Goal: Information Seeking & Learning: Learn about a topic

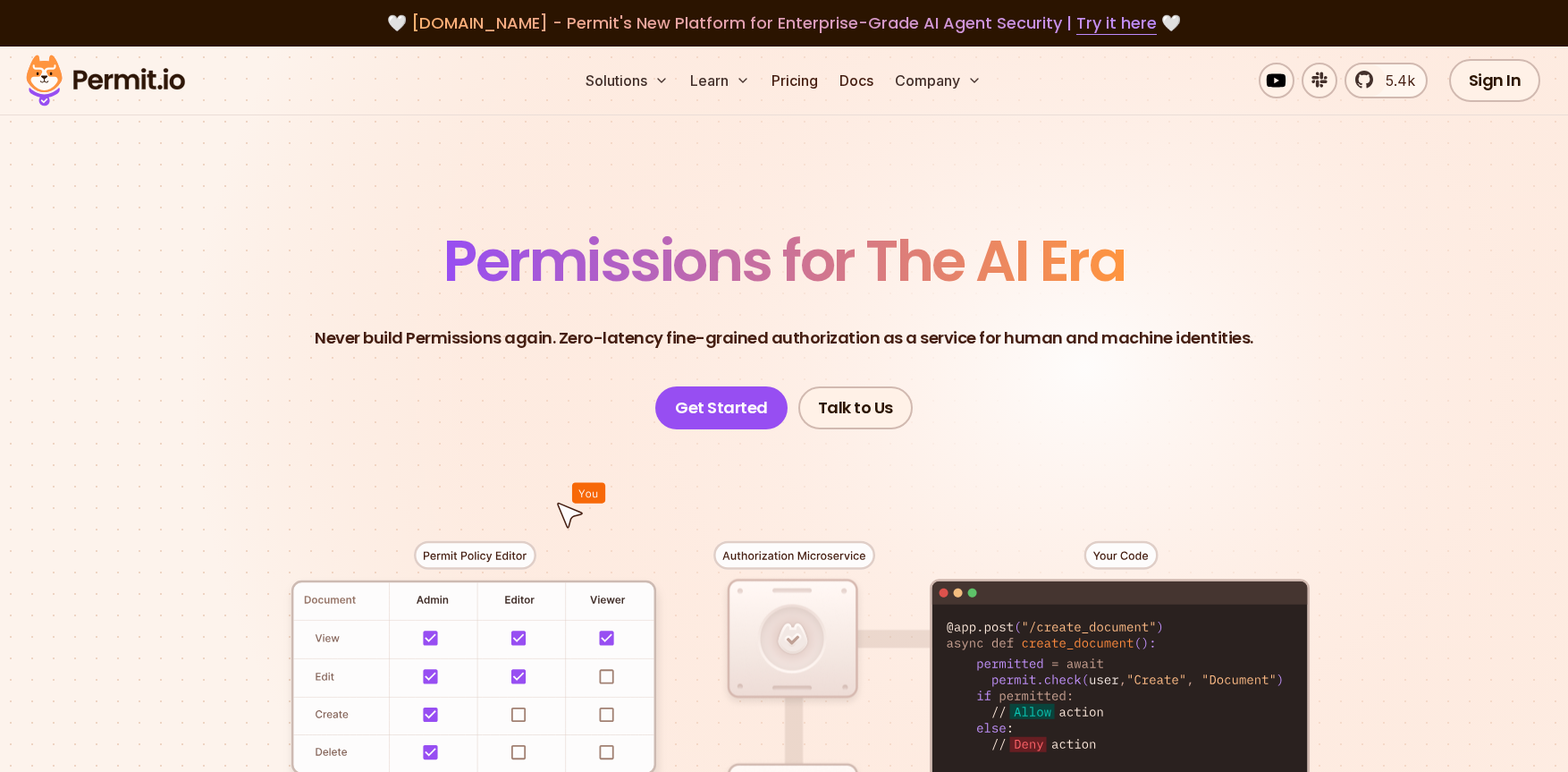
scroll to position [4, 0]
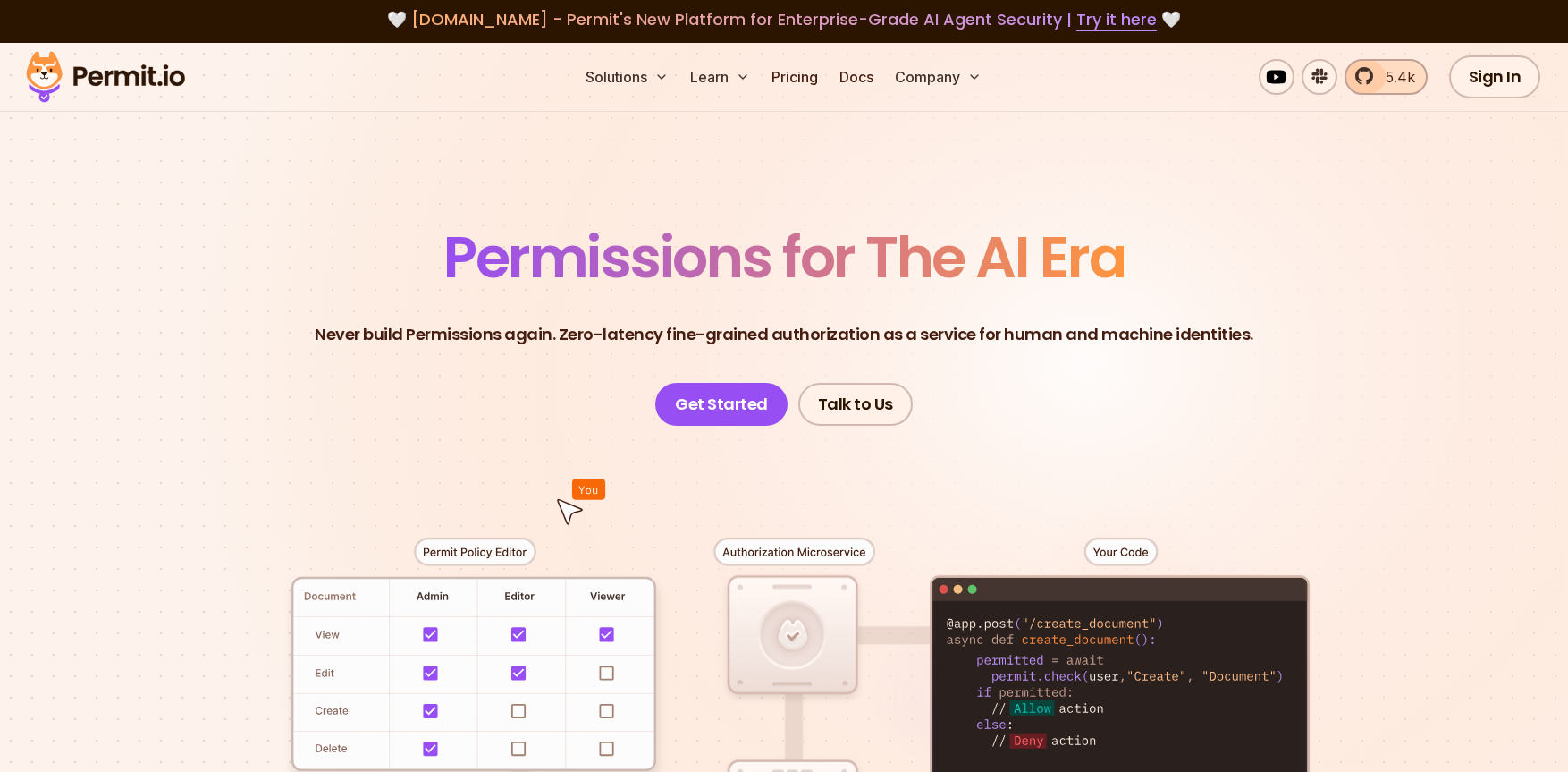
click at [1394, 76] on span "5.4k" at bounding box center [1395, 77] width 40 height 22
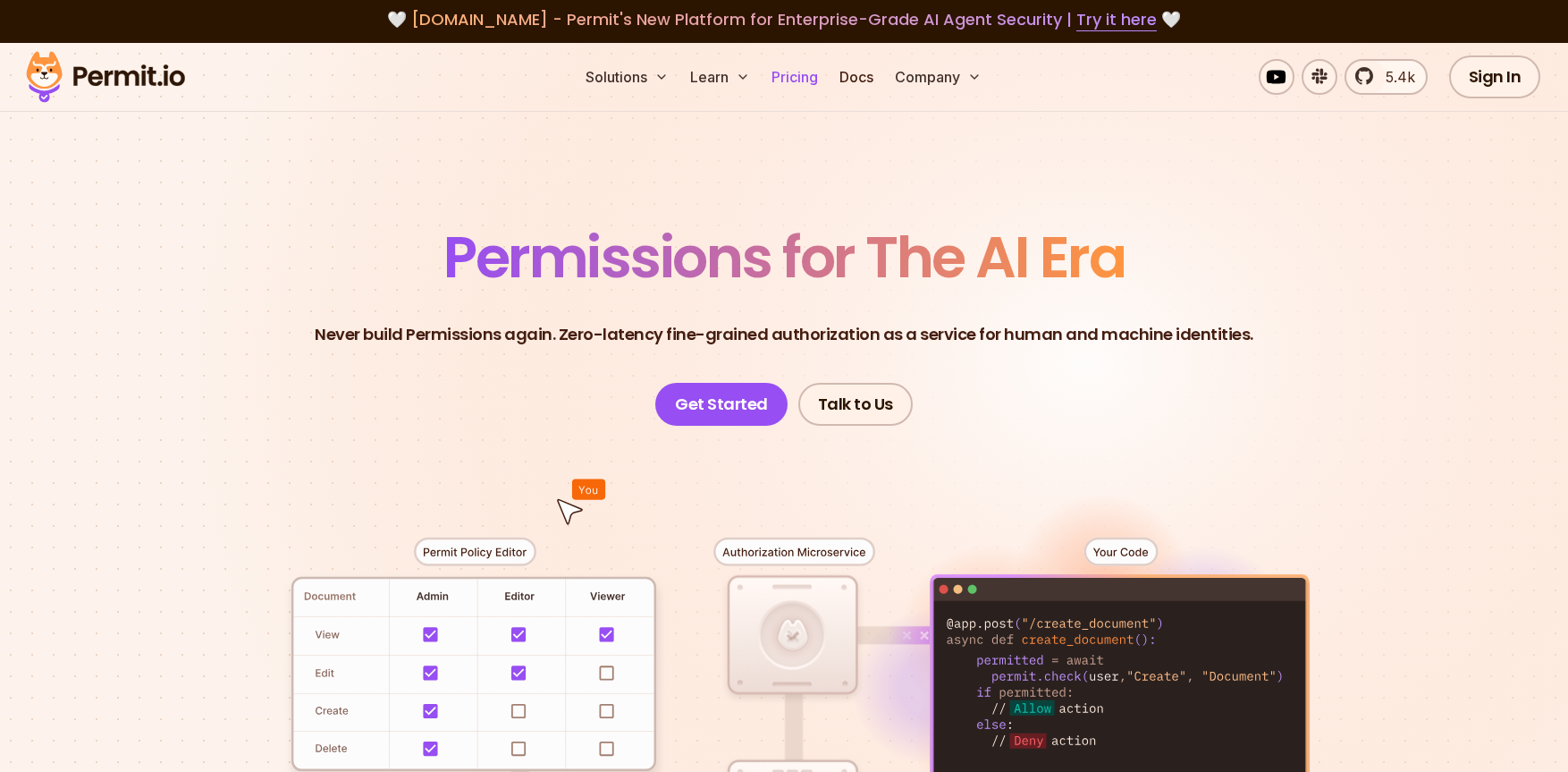
click at [799, 75] on link "Pricing" at bounding box center [794, 76] width 61 height 36
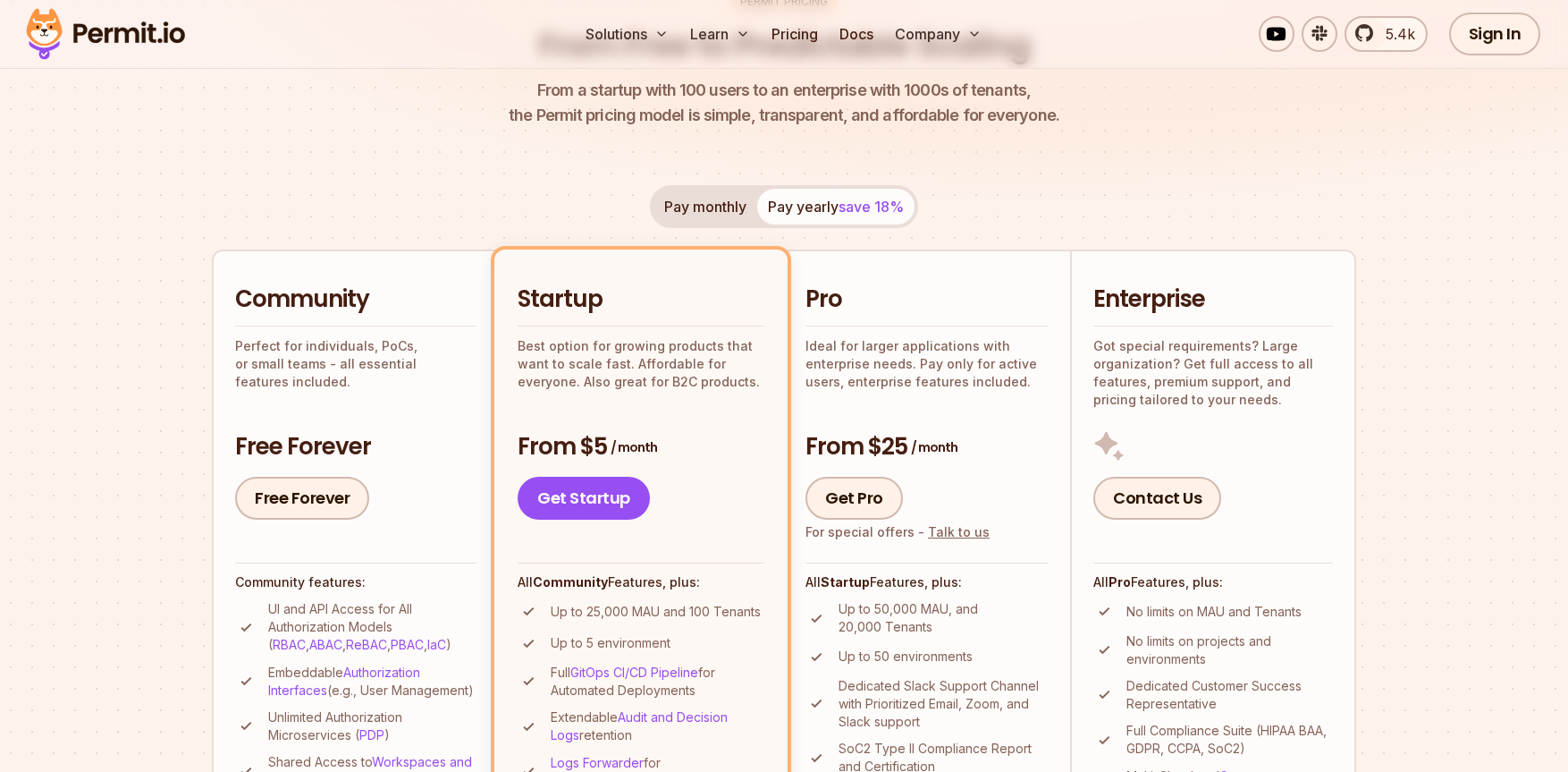
scroll to position [241, 0]
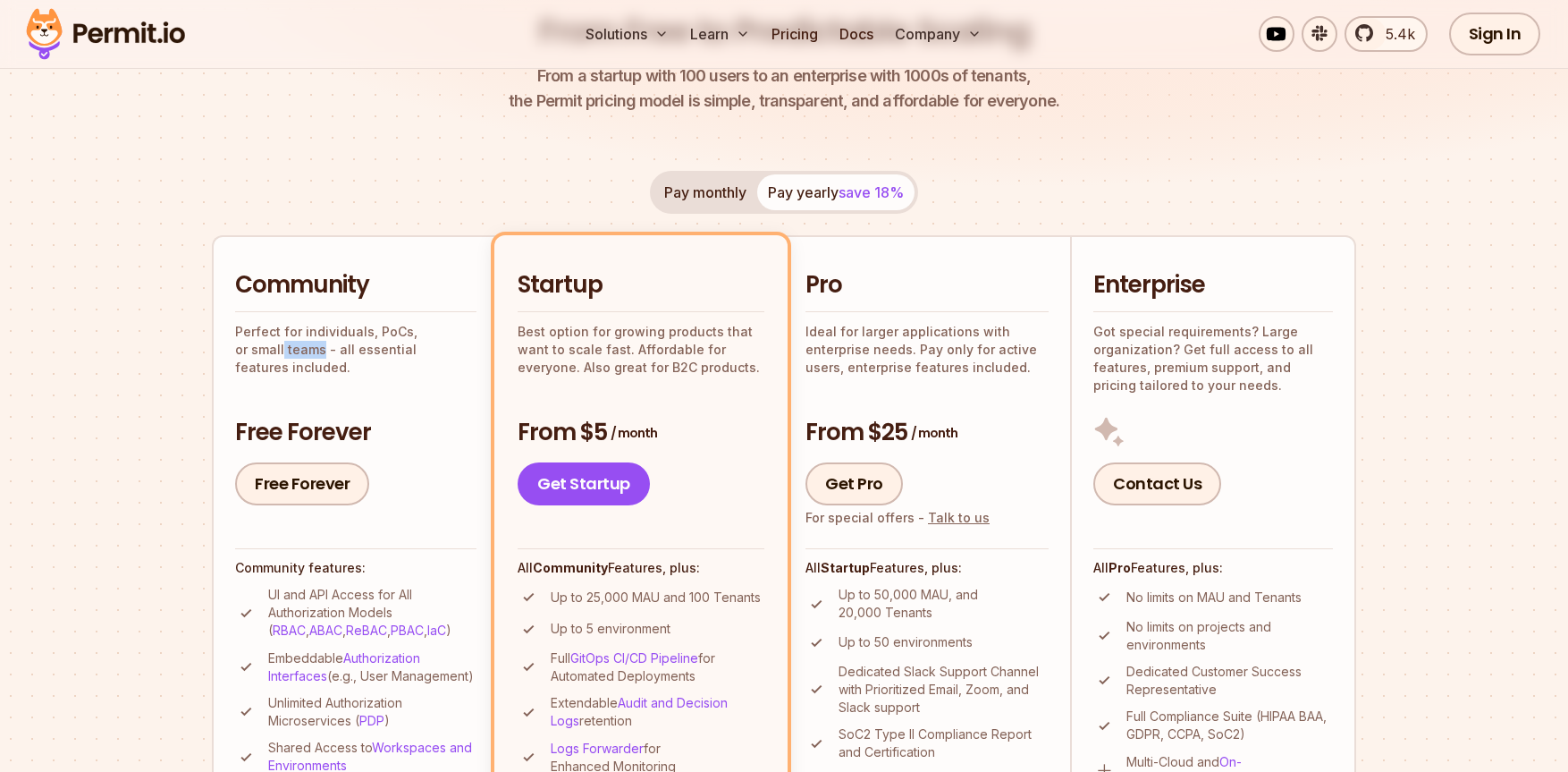
drag, startPoint x: 272, startPoint y: 341, endPoint x: 459, endPoint y: 338, distance: 187.0
click at [459, 338] on p "Perfect for individuals, PoCs, or small teams - all essential features included." at bounding box center [356, 349] width 241 height 54
click at [446, 341] on p "Perfect for individuals, PoCs, or small teams - all essential features included." at bounding box center [356, 349] width 241 height 54
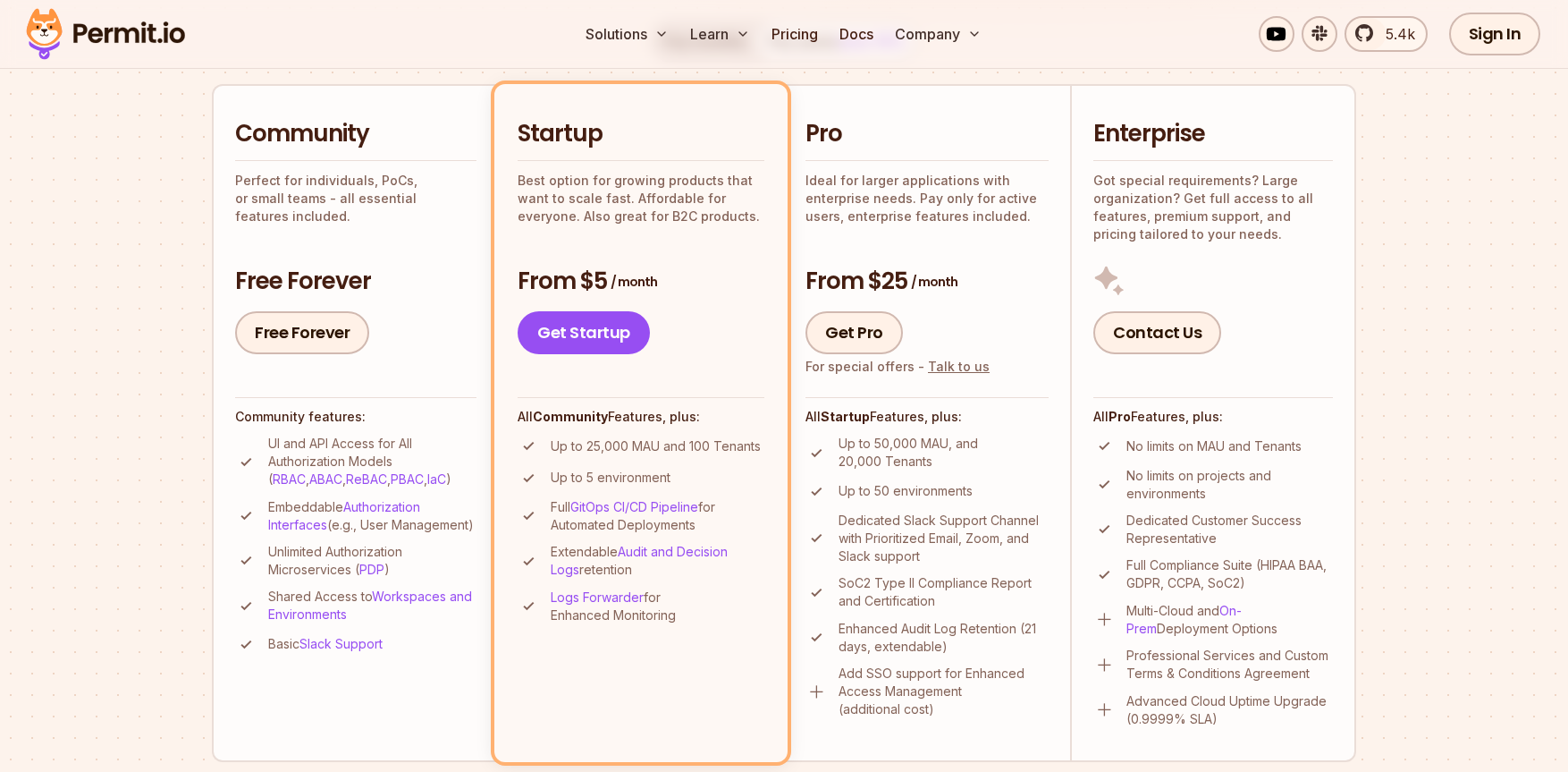
scroll to position [394, 0]
drag, startPoint x: 268, startPoint y: 507, endPoint x: 390, endPoint y: 547, distance: 128.4
click at [390, 533] on p "Embeddable Authorization Interfaces (e.g., User Management)" at bounding box center [372, 514] width 209 height 36
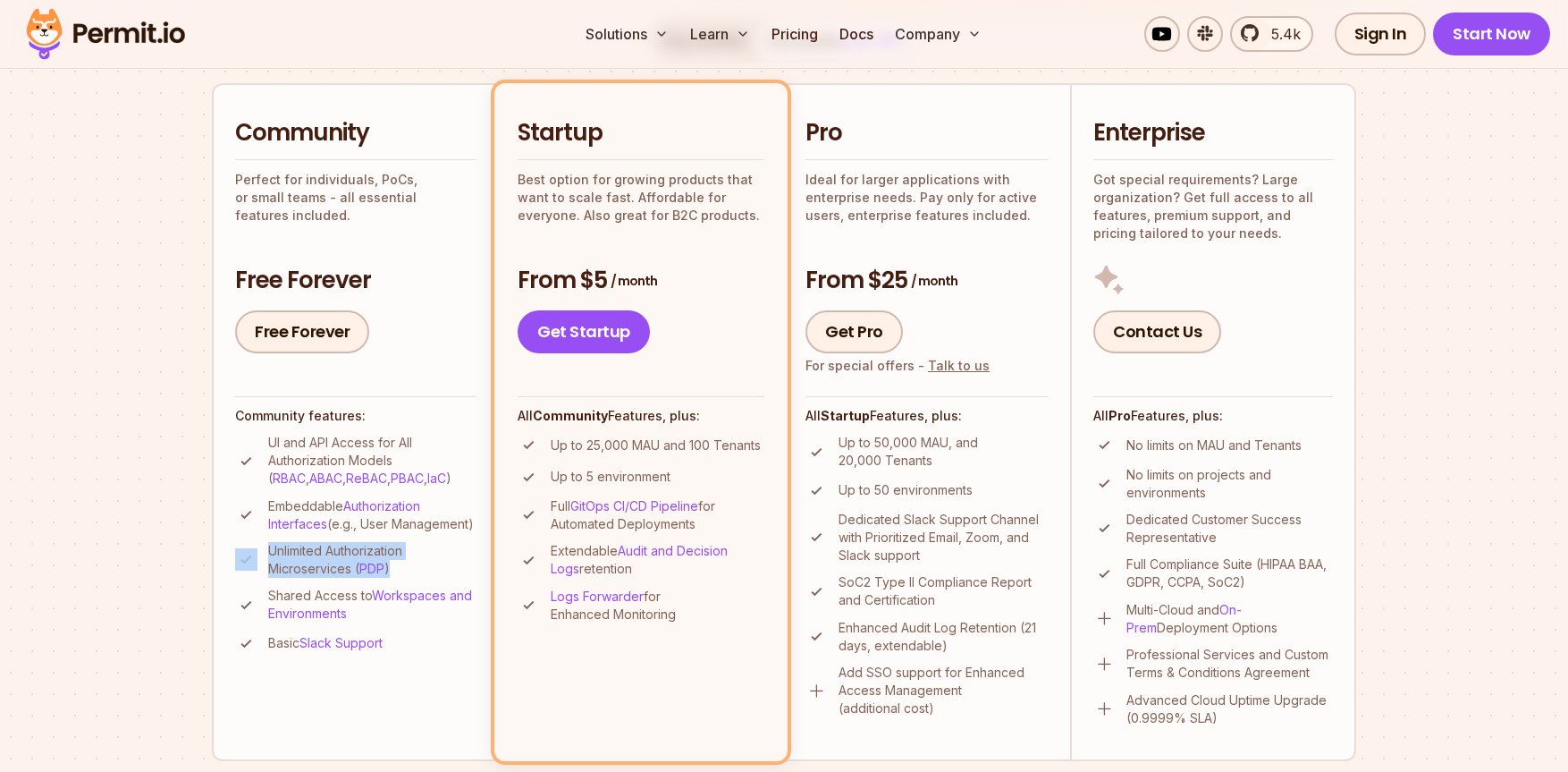
drag, startPoint x: 252, startPoint y: 563, endPoint x: 436, endPoint y: 586, distance: 185.4
click at [436, 578] on li "Unlimited Authorization Microservices ( PDP )" at bounding box center [356, 559] width 241 height 36
click at [436, 578] on p "Unlimited Authorization Microservices ( PDP )" at bounding box center [372, 559] width 209 height 36
drag, startPoint x: 261, startPoint y: 442, endPoint x: 393, endPoint y: 455, distance: 132.6
click at [393, 455] on li "UI and API Access for All Authorization Models ( RBAC , ABAC , ReBAC , PBAC , I…" at bounding box center [356, 460] width 241 height 54
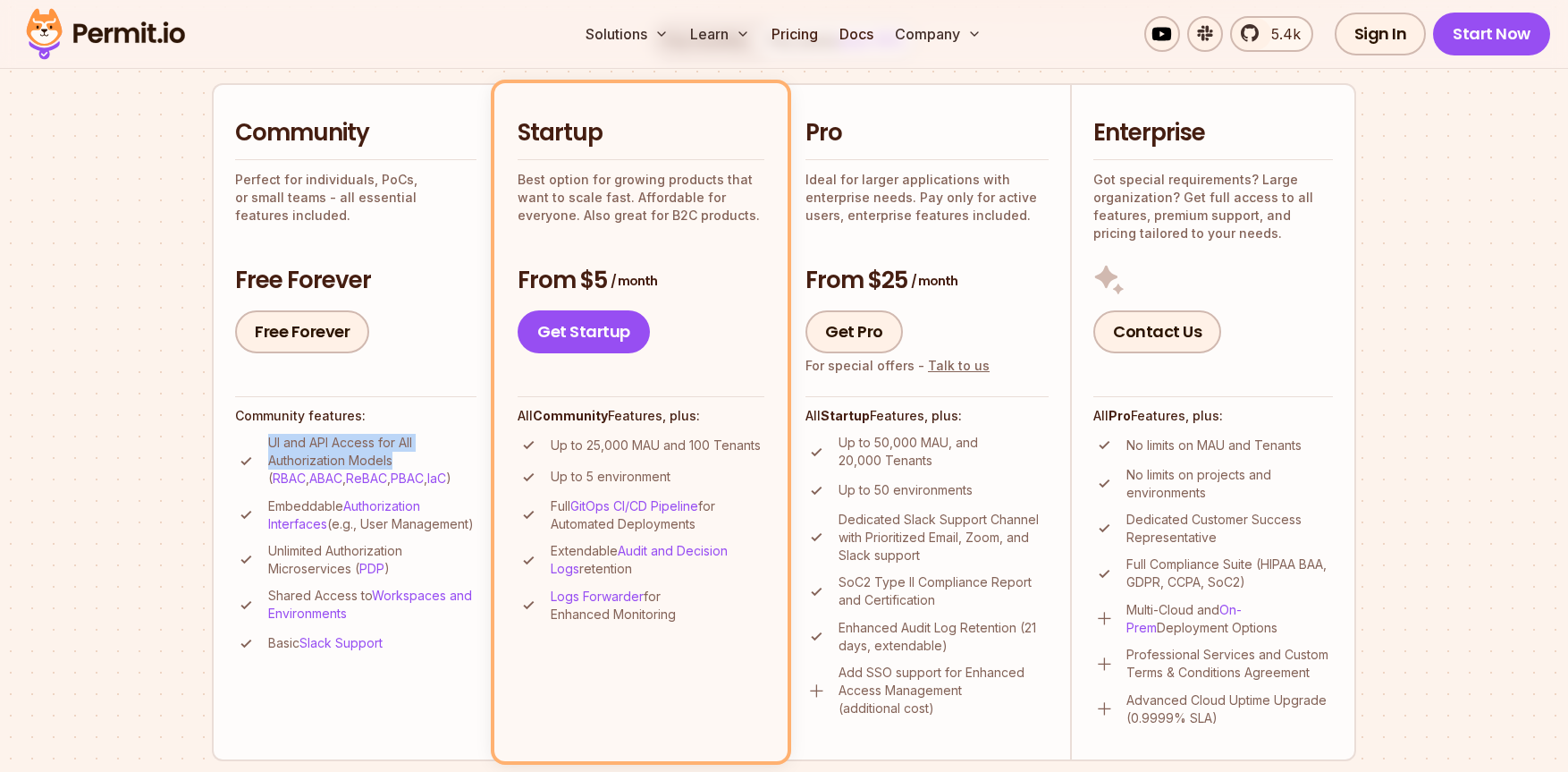
click at [393, 455] on p "UI and API Access for All Authorization Models ( RBAC , ABAC , ReBAC , PBAC , I…" at bounding box center [372, 460] width 209 height 54
drag, startPoint x: 260, startPoint y: 508, endPoint x: 435, endPoint y: 529, distance: 176.3
click at [435, 529] on li "Embeddable Authorization Interfaces (e.g., User Management)" at bounding box center [356, 514] width 241 height 36
click at [435, 529] on p "Embeddable Authorization Interfaces (e.g., User Management)" at bounding box center [372, 514] width 209 height 36
drag, startPoint x: 356, startPoint y: 555, endPoint x: 250, endPoint y: 512, distance: 114.4
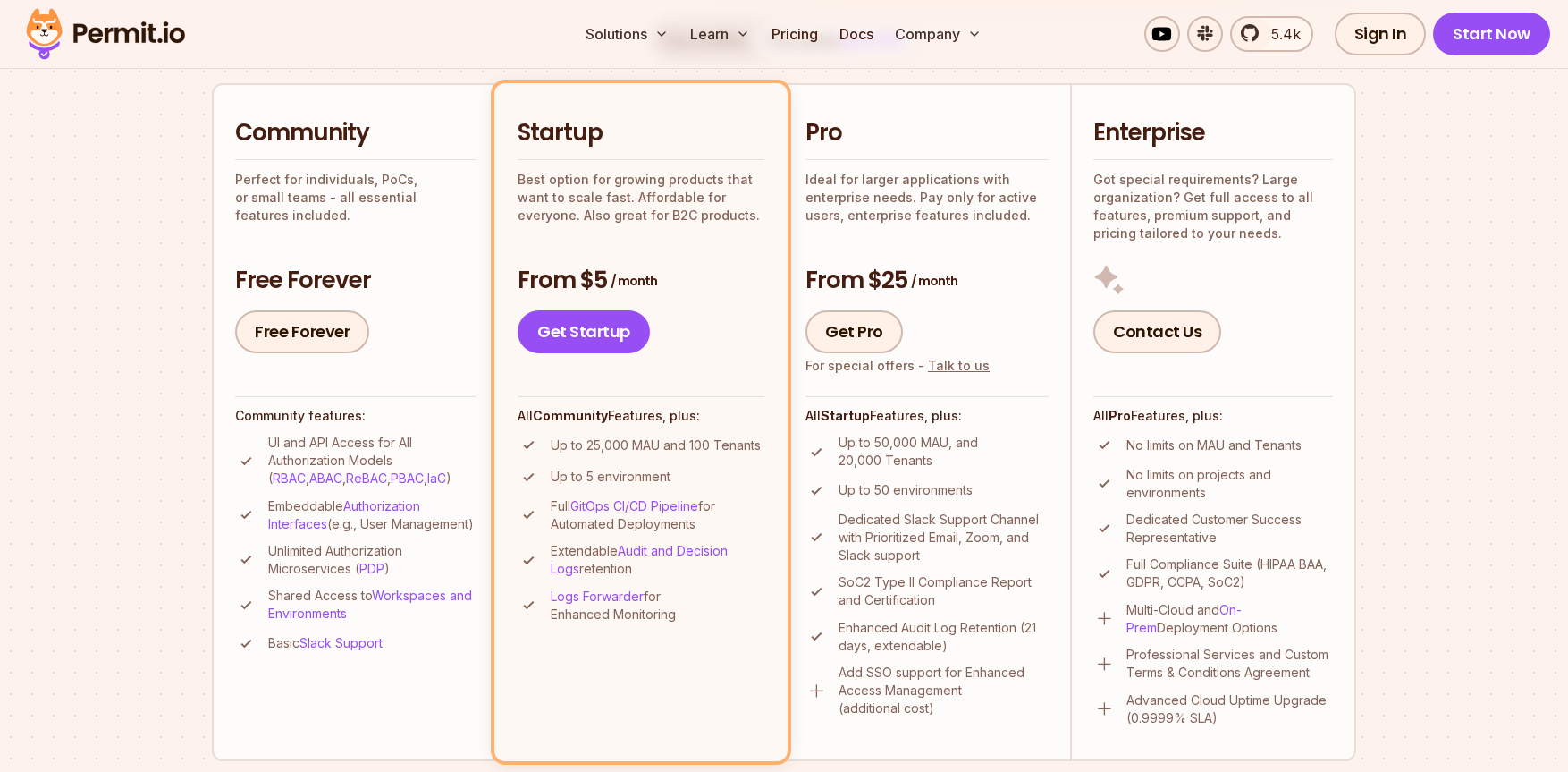
click at [250, 512] on ul "UI and API Access for All Authorization Models ( RBAC , ABAC , ReBAC , PBAC , I…" at bounding box center [356, 544] width 241 height 220
click at [249, 512] on img at bounding box center [246, 514] width 23 height 23
click at [63, 513] on section "Permit Pricing From Free to Predictable Scaling From a startup with 100 users t…" at bounding box center [784, 620] width 1568 height 1935
drag, startPoint x: 264, startPoint y: 557, endPoint x: 425, endPoint y: 594, distance: 165.2
click at [425, 594] on ul "UI and API Access for All Authorization Models ( RBAC , ABAC , ReBAC , PBAC , I…" at bounding box center [356, 544] width 241 height 220
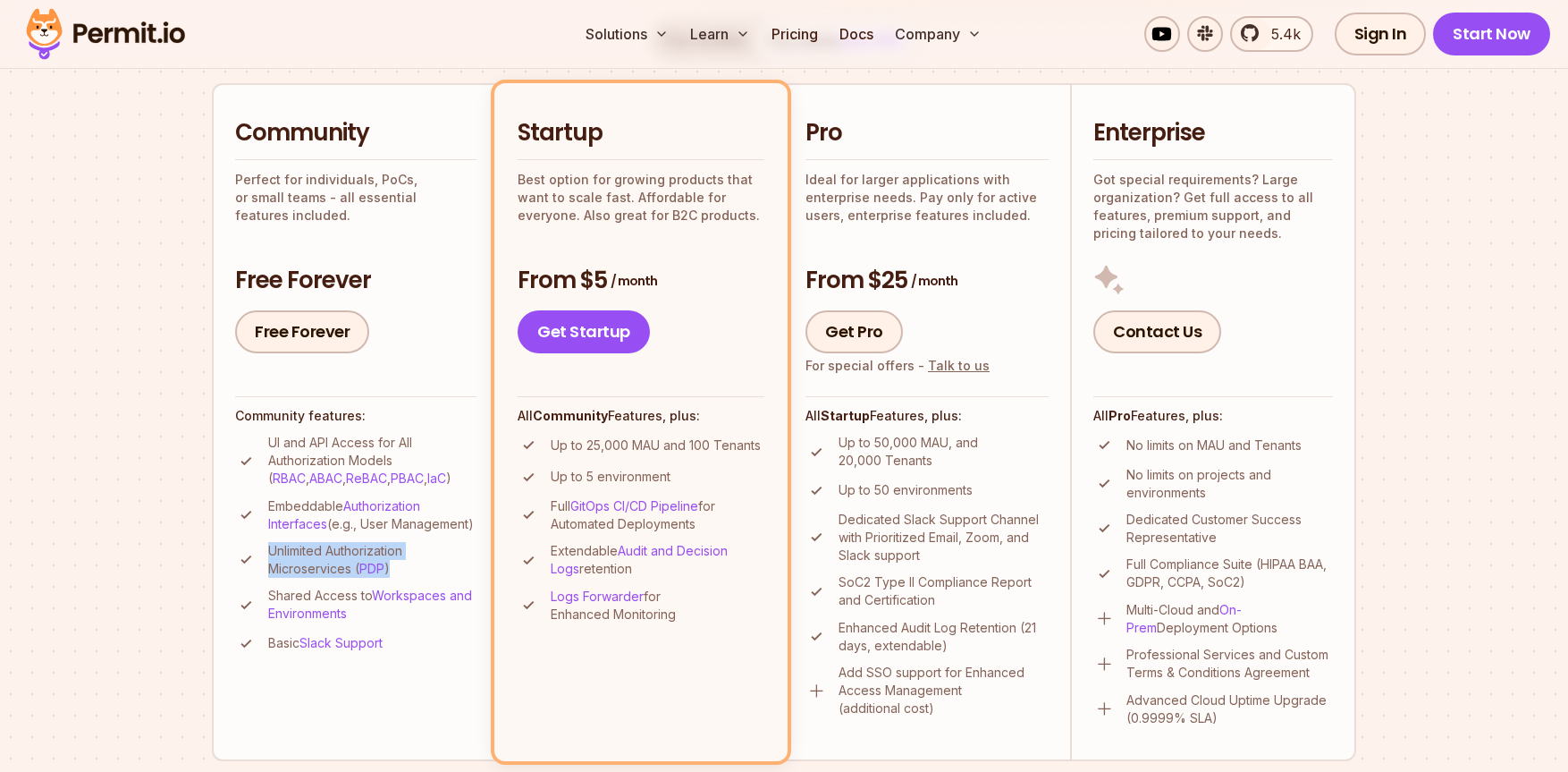
click at [425, 578] on p "Unlimited Authorization Microservices ( PDP )" at bounding box center [372, 559] width 209 height 36
click at [777, 31] on link "Pricing" at bounding box center [794, 33] width 61 height 36
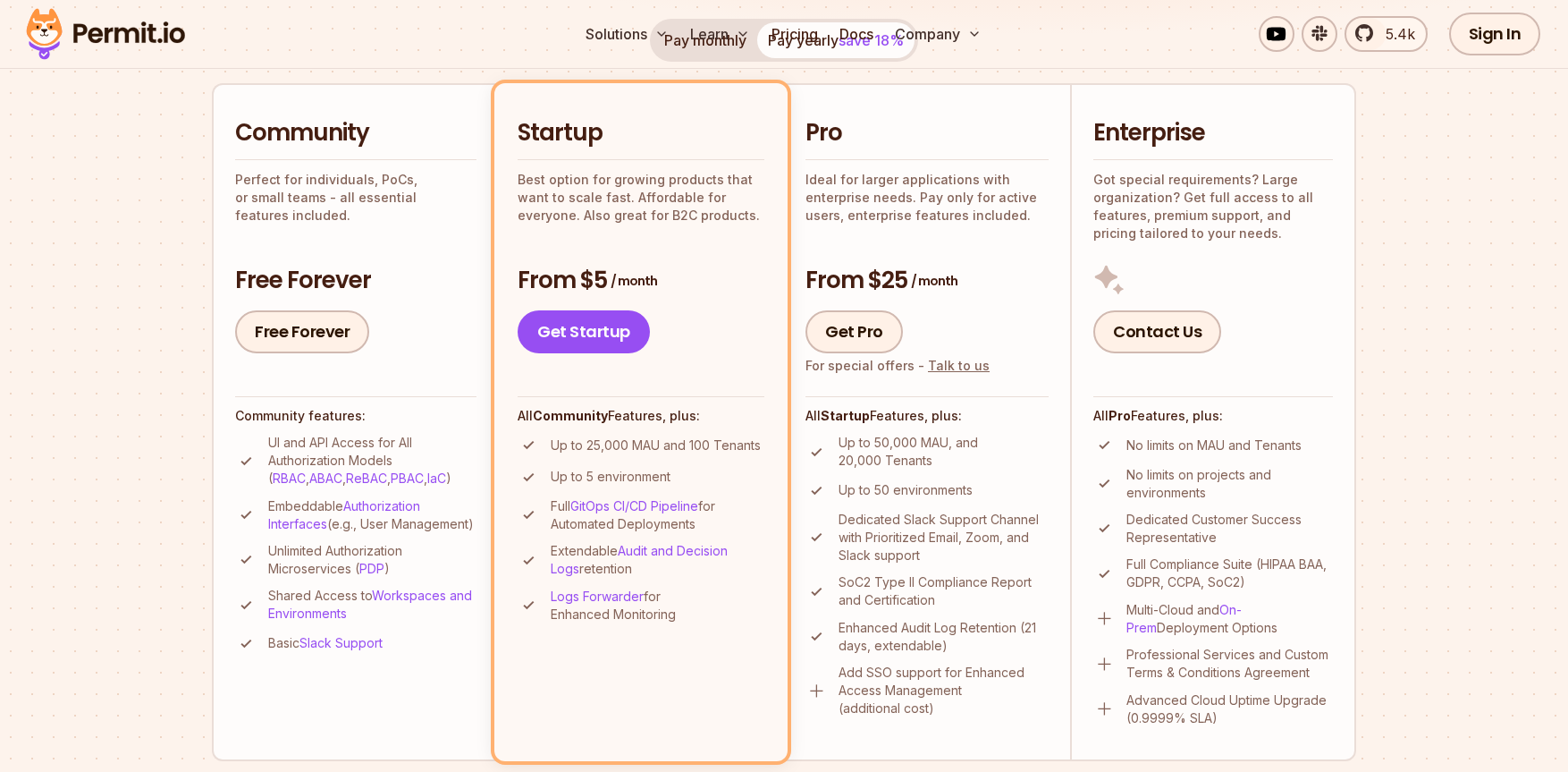
scroll to position [0, 0]
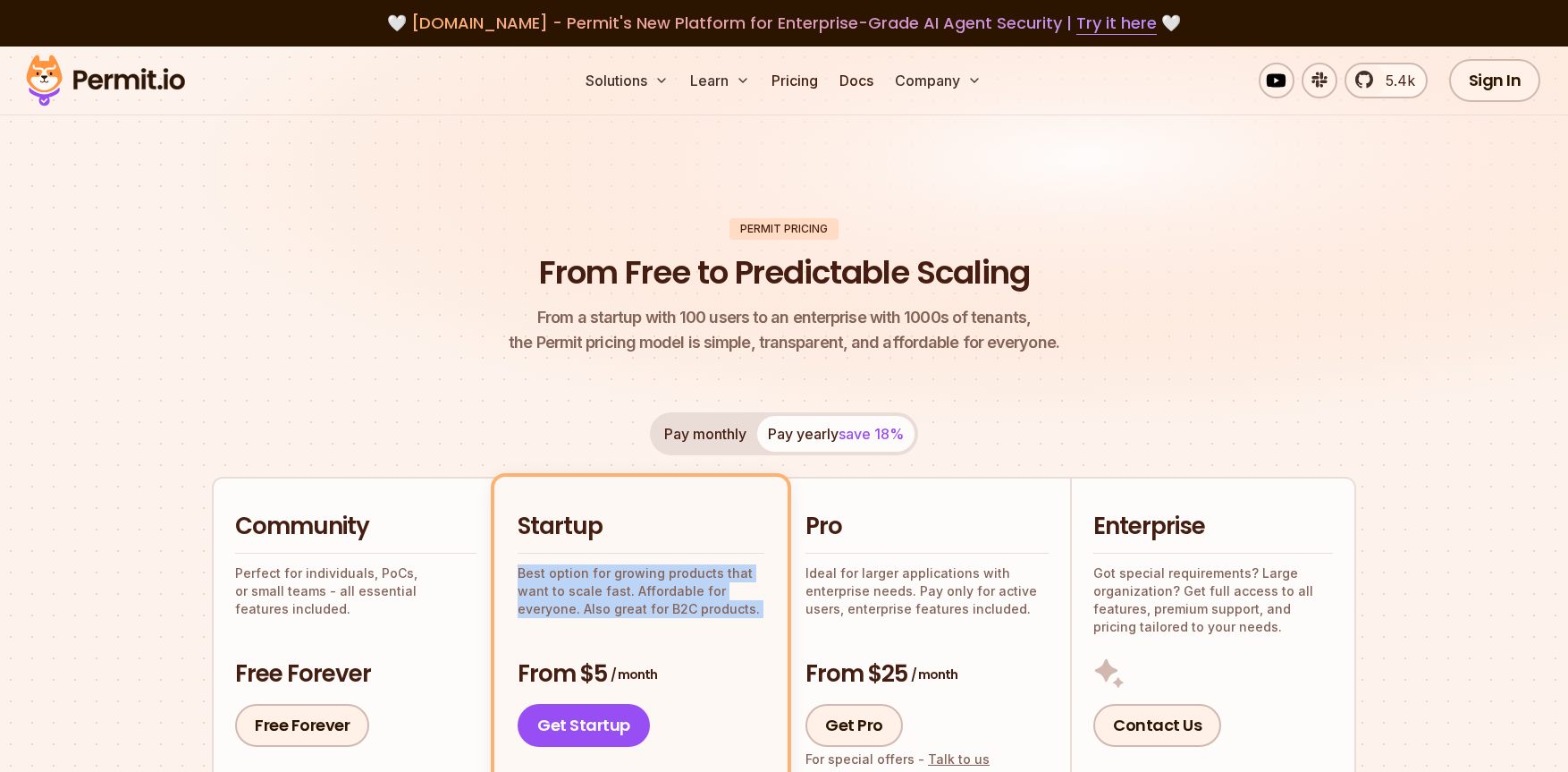
drag, startPoint x: 515, startPoint y: 574, endPoint x: 769, endPoint y: 640, distance: 262.4
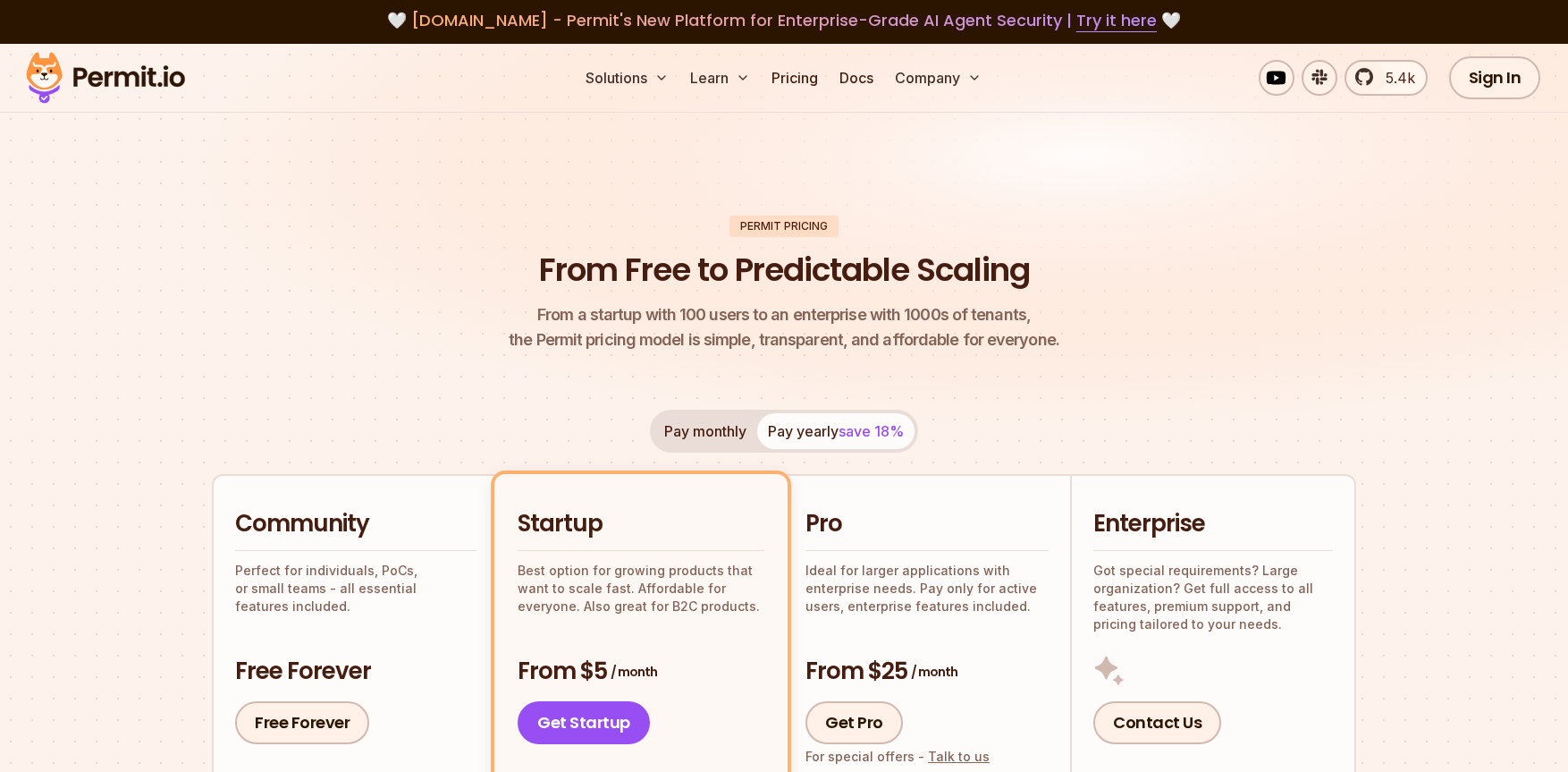
scroll to position [4, 0]
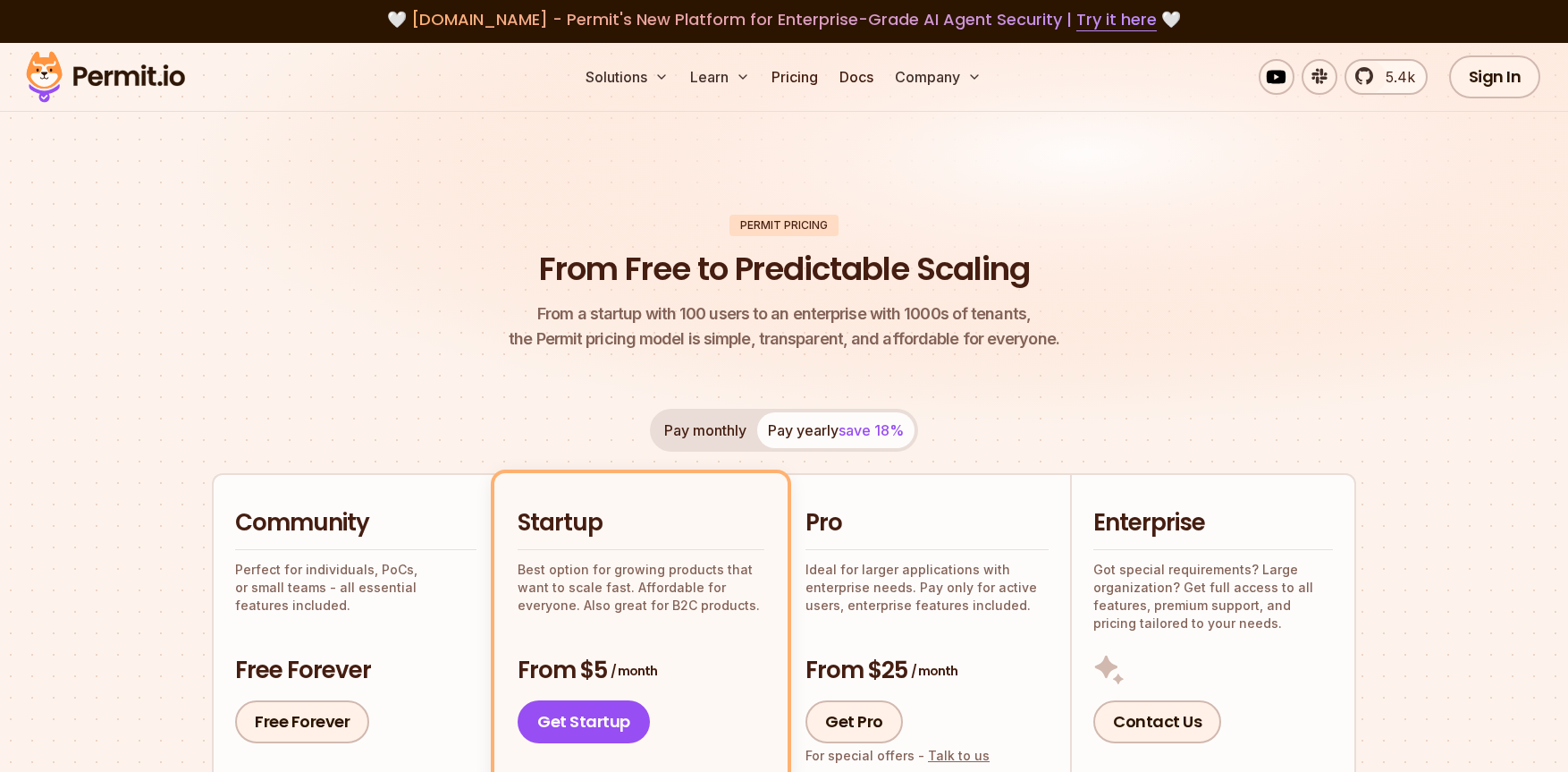
drag, startPoint x: 832, startPoint y: 571, endPoint x: 1010, endPoint y: 598, distance: 180.0
click at [1010, 598] on p "Ideal for larger applications with enterprise needs. Pay only for active users,…" at bounding box center [927, 587] width 243 height 54
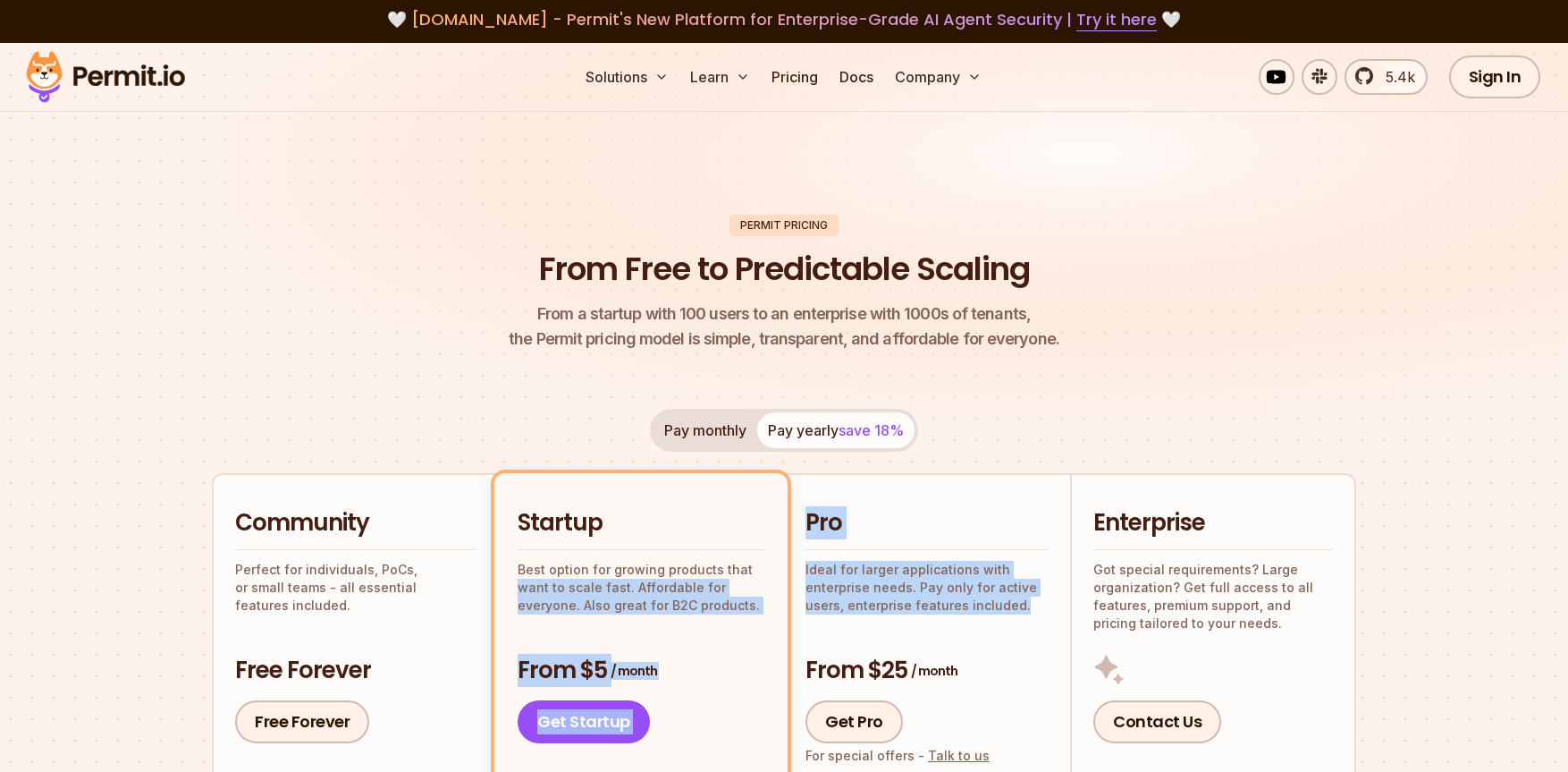
drag, startPoint x: 1018, startPoint y: 611, endPoint x: 783, endPoint y: 573, distance: 238.1
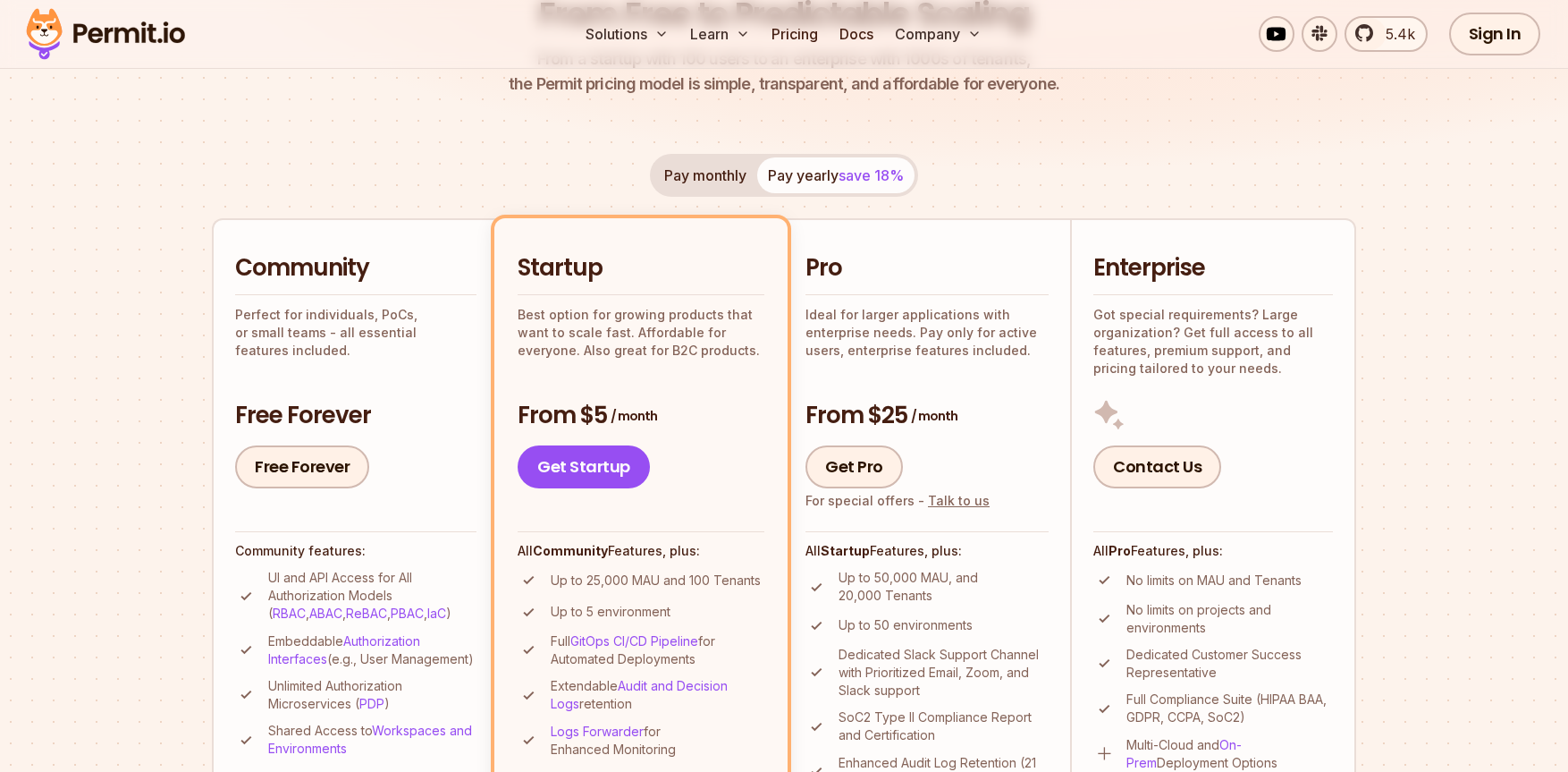
scroll to position [263, 0]
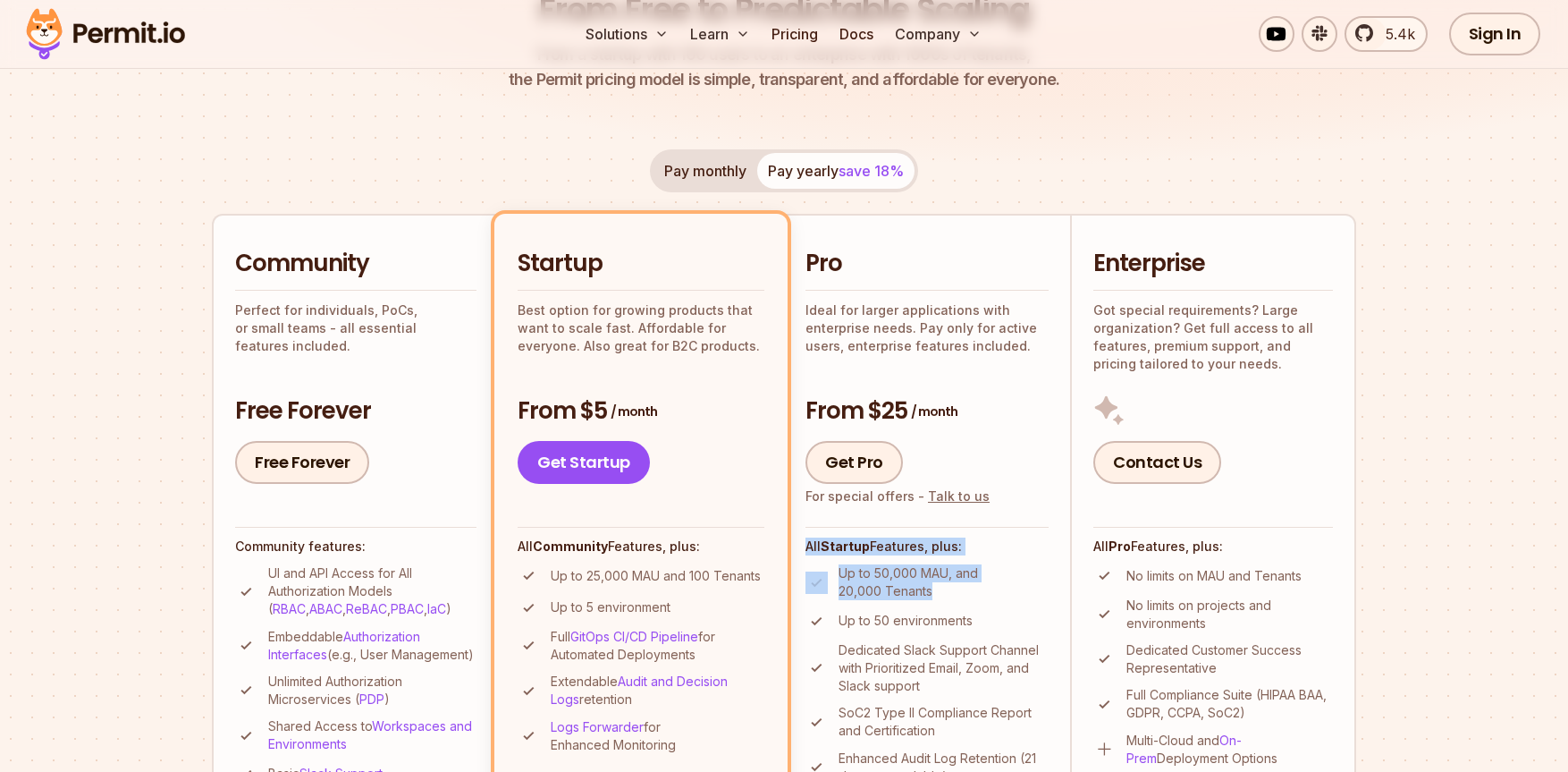
drag, startPoint x: 814, startPoint y: 532, endPoint x: 968, endPoint y: 598, distance: 167.5
click at [968, 598] on div "All Startup Features, plus: Up to 50,000 MAU, and 20,000 Tenants Up to 50 envir…" at bounding box center [927, 688] width 243 height 321
click at [927, 626] on p "Up to 50 environments" at bounding box center [905, 620] width 134 height 18
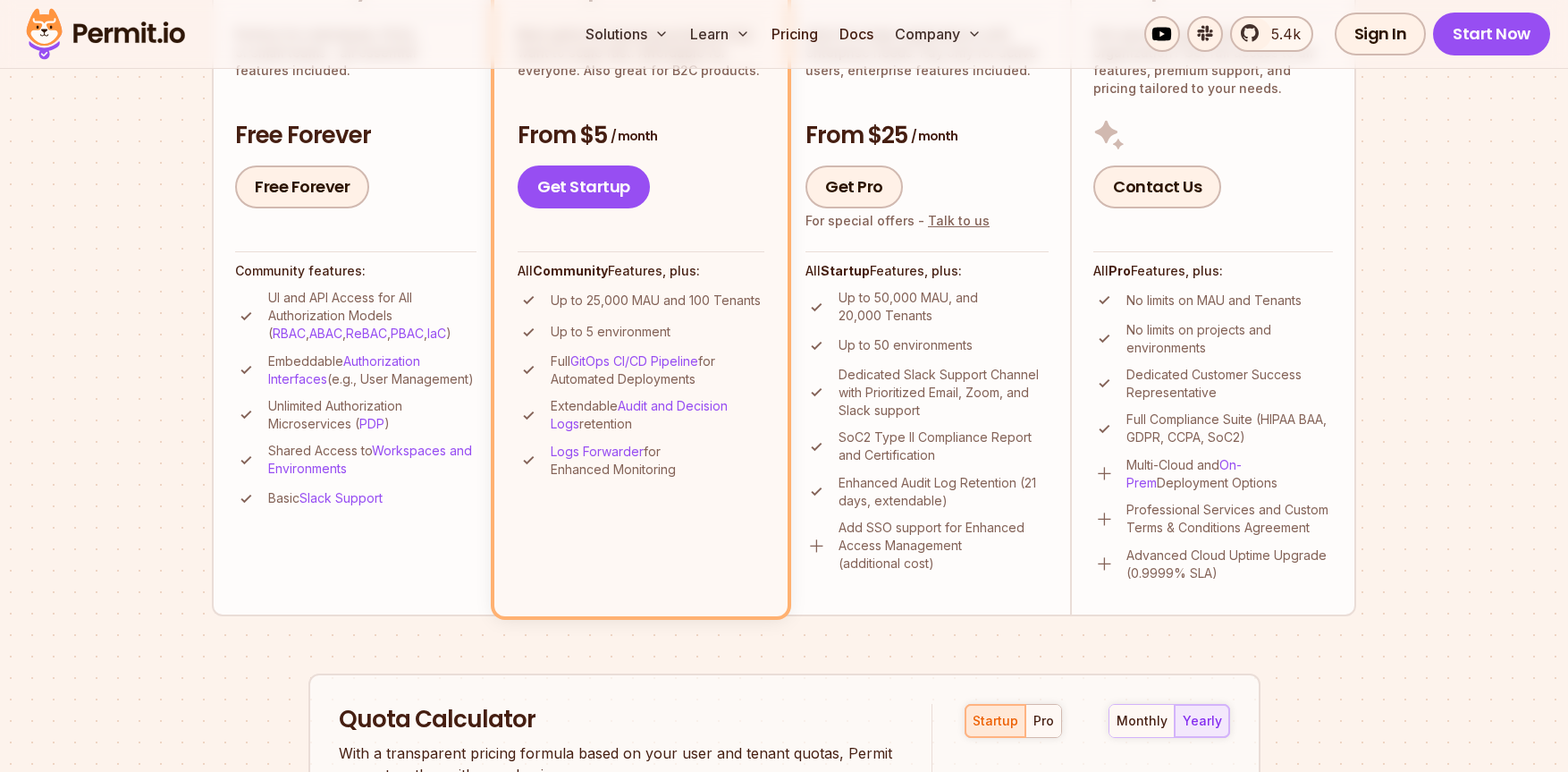
scroll to position [0, 0]
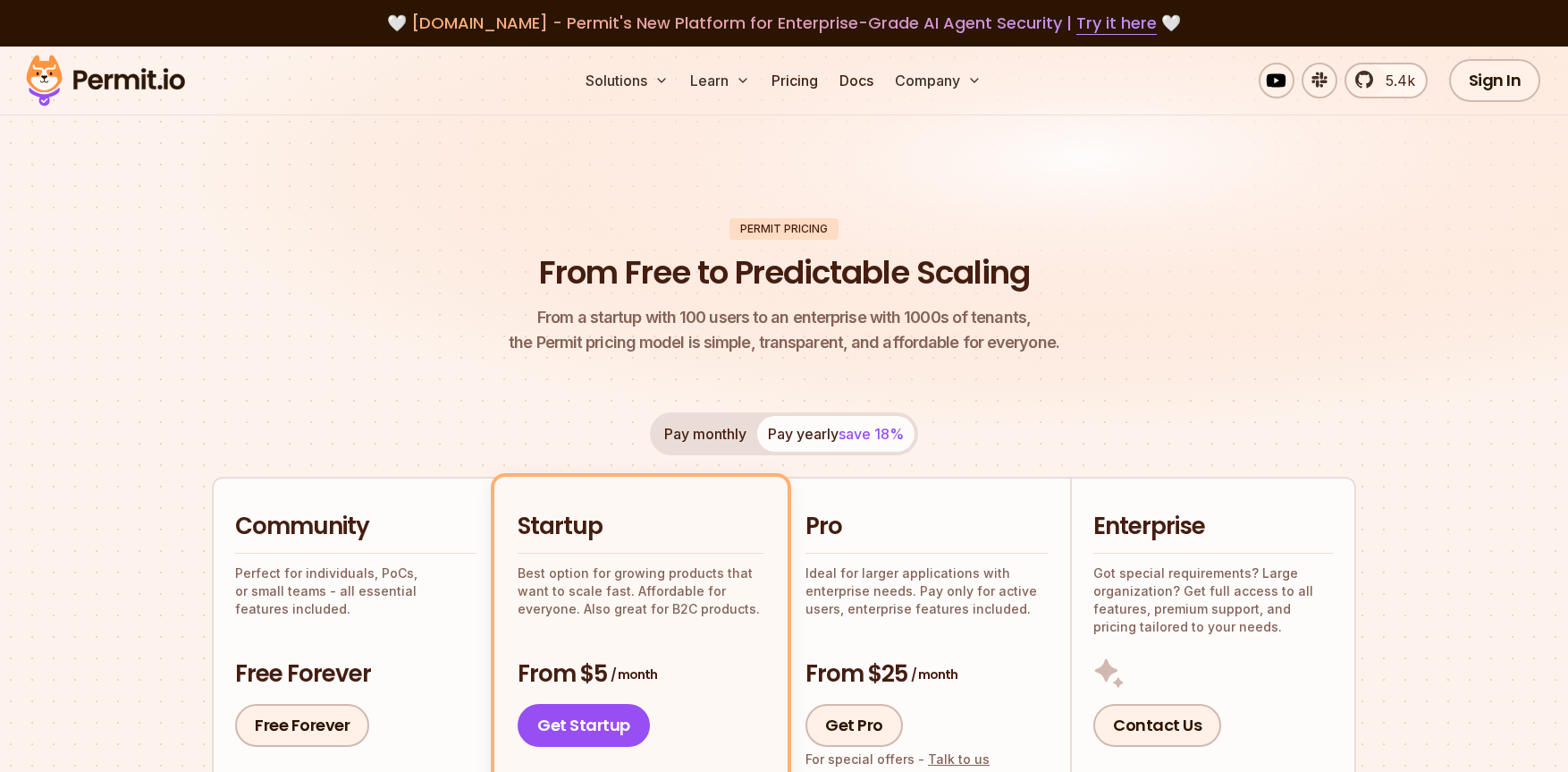
click at [787, 225] on div "Permit Pricing" at bounding box center [784, 229] width 109 height 22
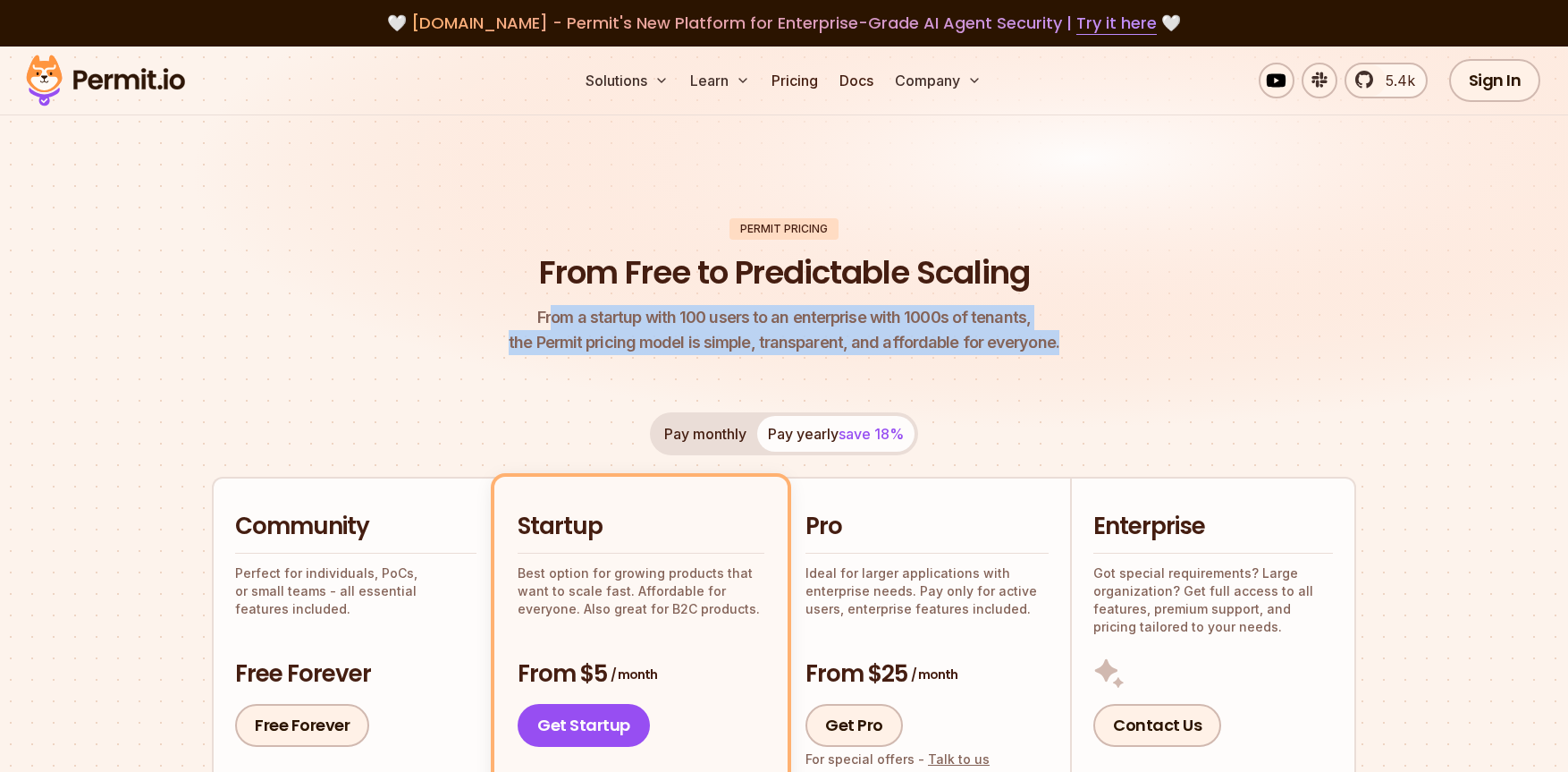
drag, startPoint x: 559, startPoint y: 319, endPoint x: 1081, endPoint y: 360, distance: 523.6
